Goal: Navigation & Orientation: Find specific page/section

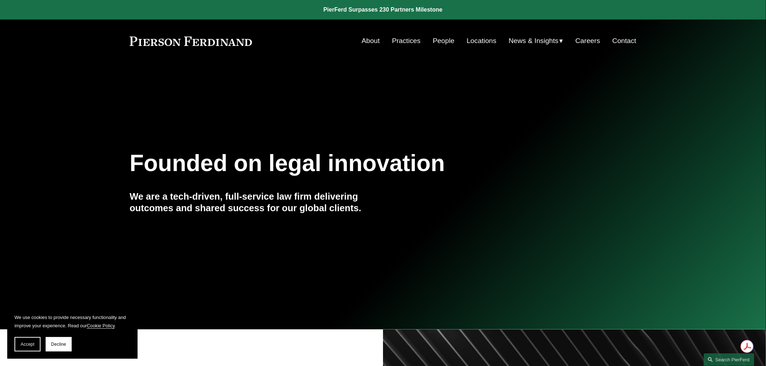
click at [441, 38] on link "People" at bounding box center [444, 41] width 22 height 14
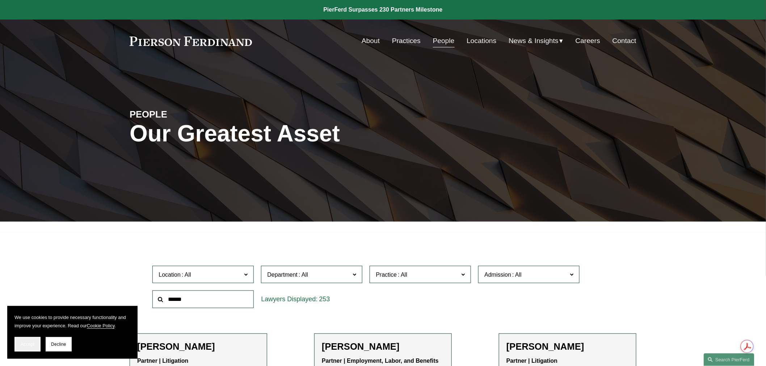
click at [16, 343] on button "Accept" at bounding box center [27, 344] width 26 height 14
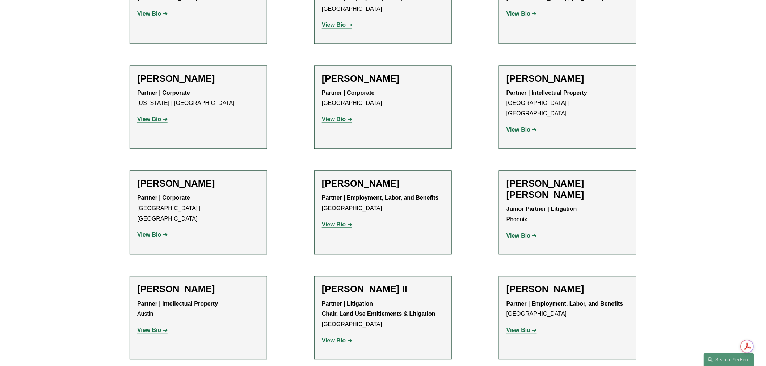
scroll to position [643, 0]
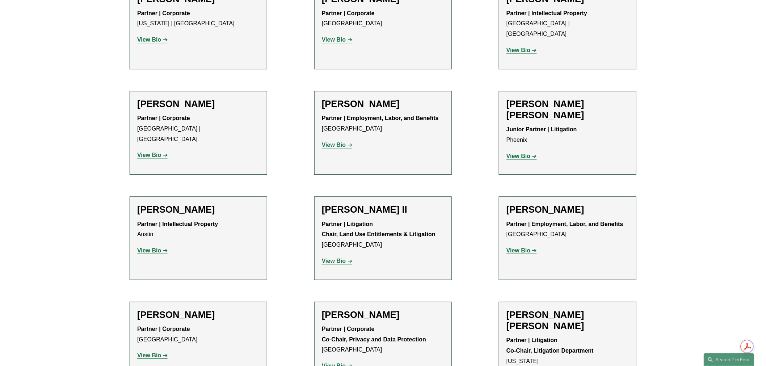
click at [329, 258] on strong "View Bio" at bounding box center [334, 261] width 24 height 6
click at [142, 247] on strong "View Bio" at bounding box center [149, 250] width 24 height 6
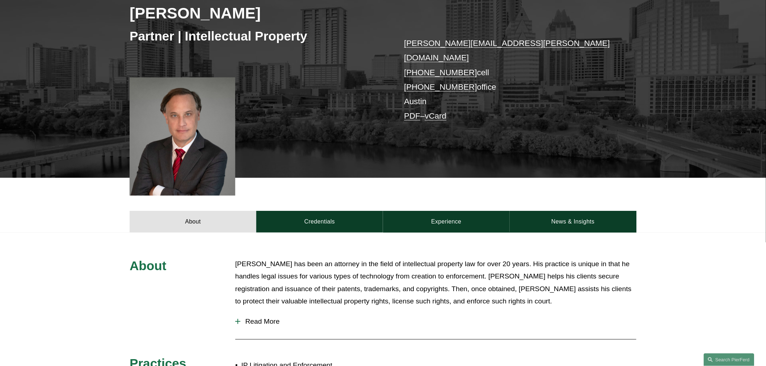
scroll to position [120, 0]
